Goal: Entertainment & Leisure: Consume media (video, audio)

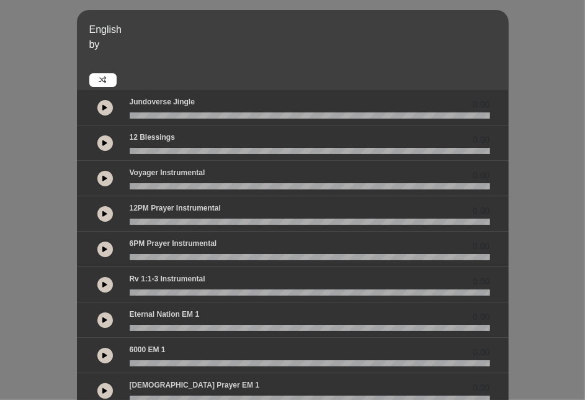
click at [102, 114] on button at bounding box center [105, 108] width 16 height 16
drag, startPoint x: 130, startPoint y: 113, endPoint x: 83, endPoint y: 116, distance: 47.3
click at [83, 116] on div "00:03" at bounding box center [293, 107] width 432 height 35
click at [101, 107] on button at bounding box center [105, 108] width 16 height 16
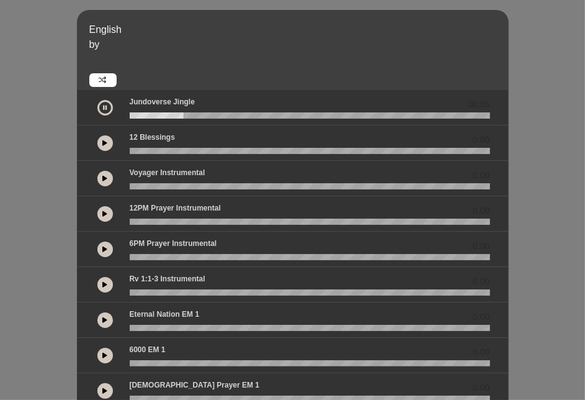
click at [101, 107] on button at bounding box center [105, 108] width 16 height 16
click at [127, 114] on div at bounding box center [310, 115] width 376 height 6
click at [142, 112] on wave at bounding box center [310, 115] width 361 height 6
drag, startPoint x: 142, startPoint y: 112, endPoint x: 98, endPoint y: 112, distance: 43.5
click at [98, 112] on div "00:05" at bounding box center [293, 107] width 410 height 22
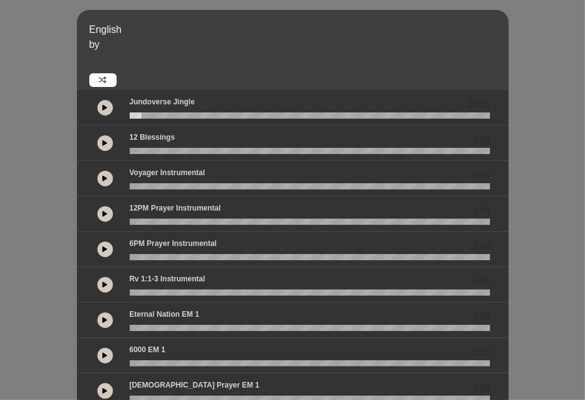
click at [101, 107] on button at bounding box center [105, 108] width 16 height 16
click at [111, 114] on div at bounding box center [105, 108] width 16 height 16
